Goal: Use online tool/utility: Utilize a website feature to perform a specific function

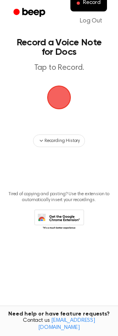
click at [63, 97] on span "button" at bounding box center [59, 97] width 22 height 22
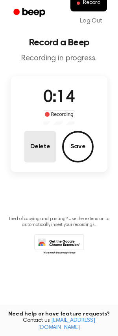
click at [44, 155] on button "Delete" at bounding box center [40, 147] width 32 height 32
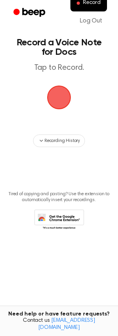
click at [58, 98] on span "button" at bounding box center [59, 97] width 22 height 22
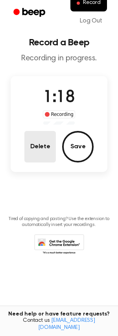
click at [33, 145] on button "Delete" at bounding box center [40, 147] width 32 height 32
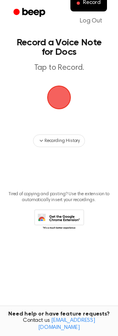
click at [51, 94] on span "button" at bounding box center [59, 97] width 22 height 22
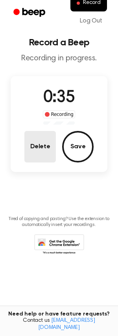
click at [47, 150] on button "Delete" at bounding box center [40, 147] width 32 height 32
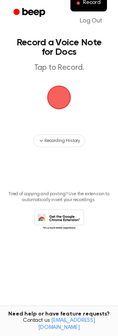
click at [62, 92] on span "button" at bounding box center [59, 98] width 24 height 24
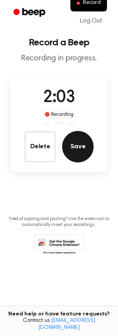
click at [80, 150] on button "Save" at bounding box center [78, 147] width 32 height 32
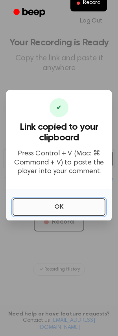
click at [62, 208] on button "OK" at bounding box center [59, 207] width 93 height 17
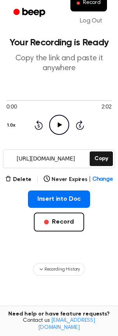
click at [59, 129] on icon "Play Audio" at bounding box center [59, 125] width 20 height 20
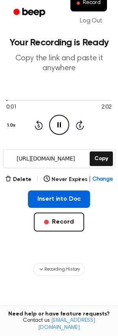
click at [56, 197] on button "Insert into Doc" at bounding box center [59, 199] width 63 height 17
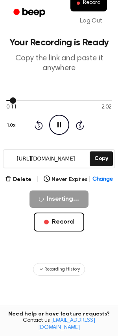
click at [89, 102] on div at bounding box center [59, 100] width 106 height 6
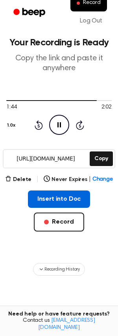
click at [56, 200] on button "Insert into Doc" at bounding box center [59, 199] width 63 height 17
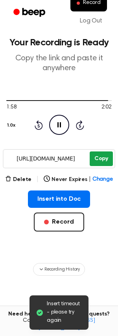
click at [102, 158] on button "Copy" at bounding box center [101, 159] width 23 height 15
